Goal: Information Seeking & Learning: Check status

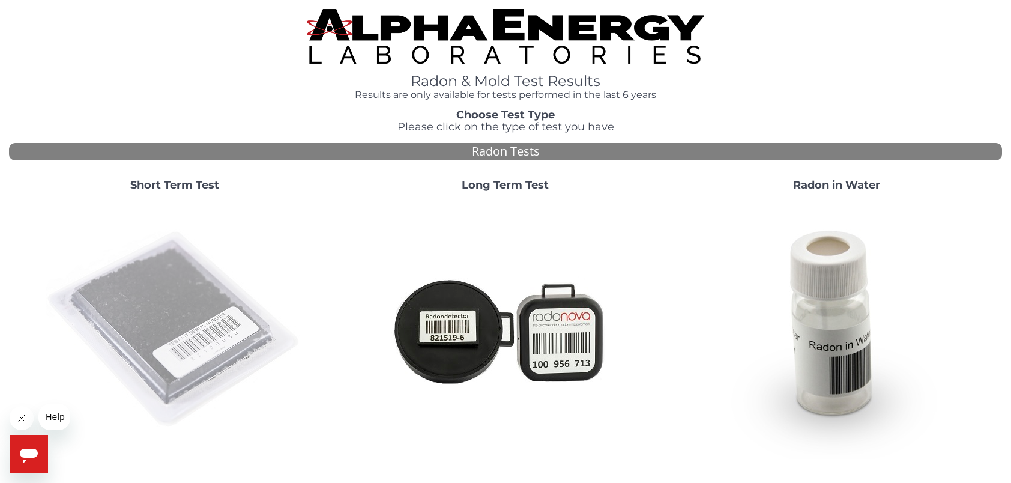
click at [233, 285] on img at bounding box center [175, 330] width 258 height 258
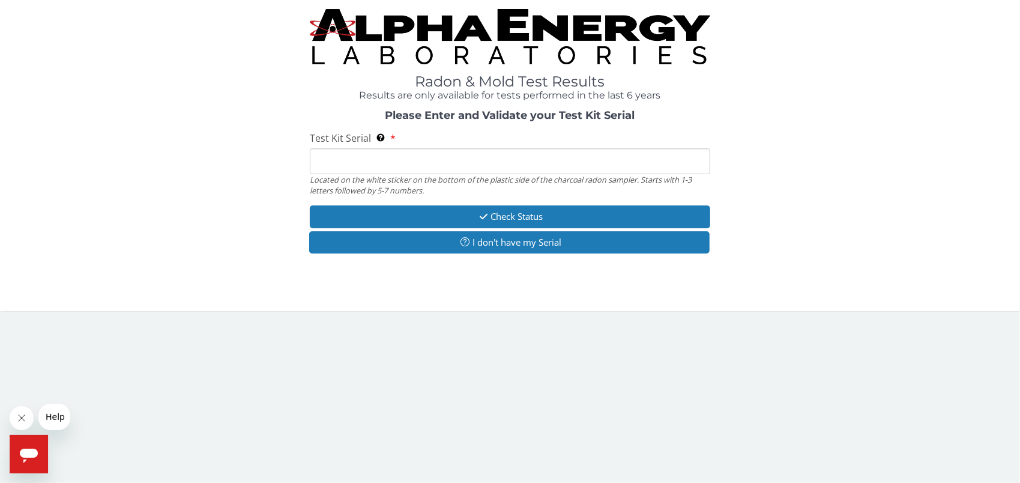
click at [575, 152] on input "Test Kit Serial Located on the white sticker on the bottom of the plastic side …" at bounding box center [510, 161] width 401 height 26
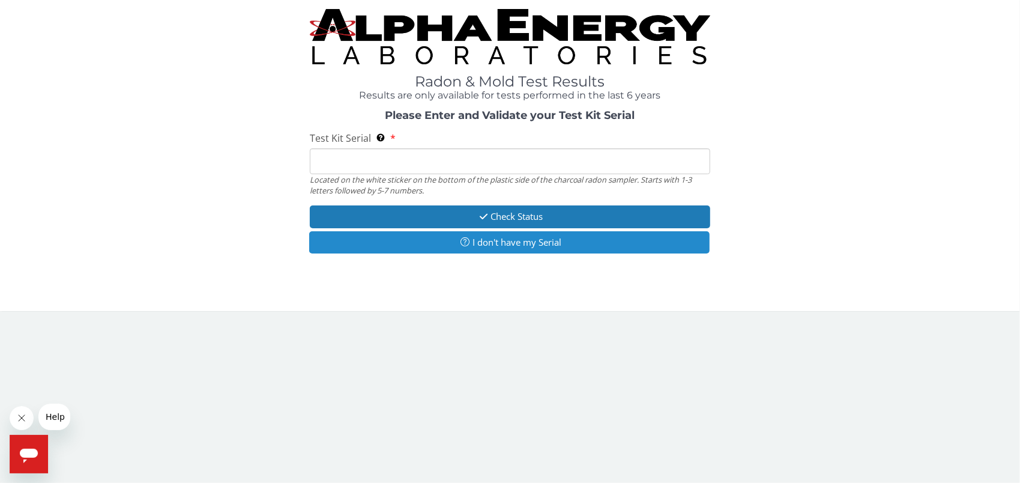
click at [513, 243] on button "I don't have my Serial" at bounding box center [509, 242] width 401 height 22
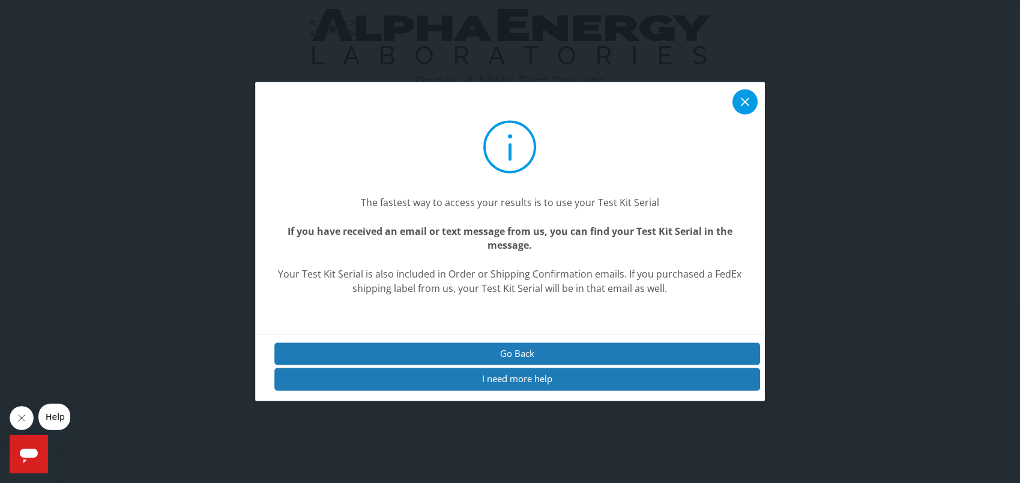
click at [744, 99] on icon at bounding box center [745, 102] width 14 height 14
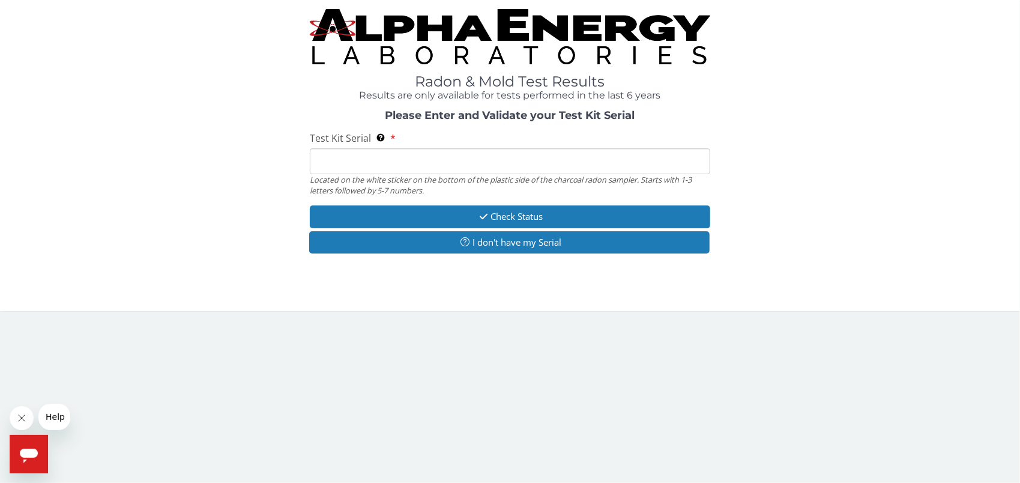
click at [585, 165] on input "Test Kit Serial Located on the white sticker on the bottom of the plastic side …" at bounding box center [510, 161] width 401 height 26
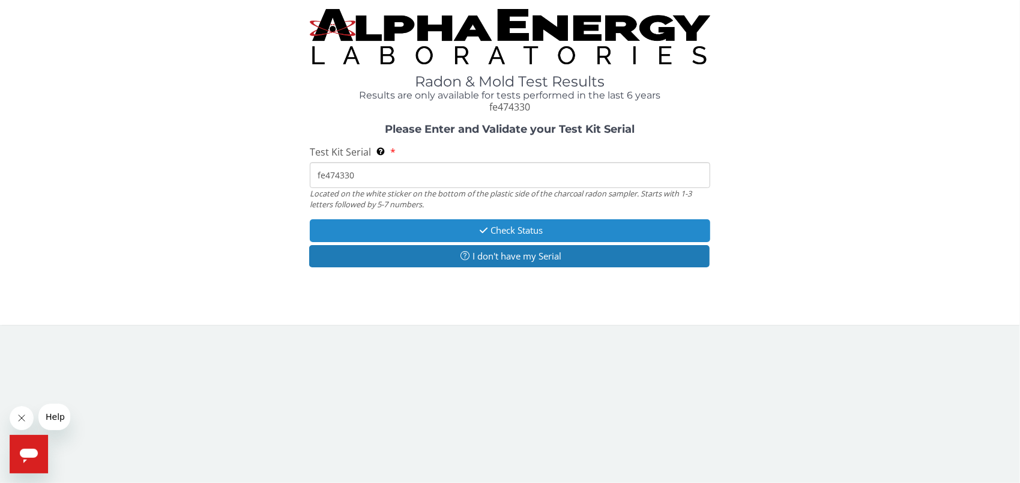
type input "fe474330"
click at [567, 229] on button "Check Status" at bounding box center [510, 230] width 401 height 22
